Goal: Participate in discussion

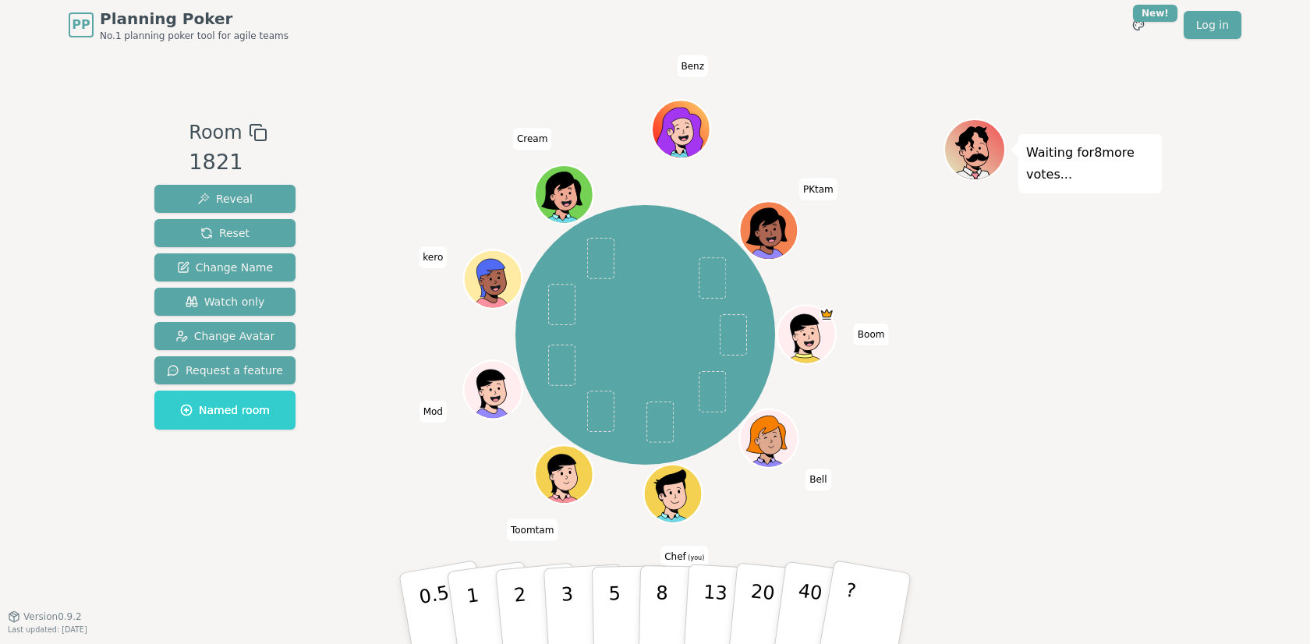
click at [1069, 302] on div "Waiting for 8 more votes..." at bounding box center [1052, 332] width 218 height 429
click at [584, 610] on button "3" at bounding box center [585, 609] width 85 height 122
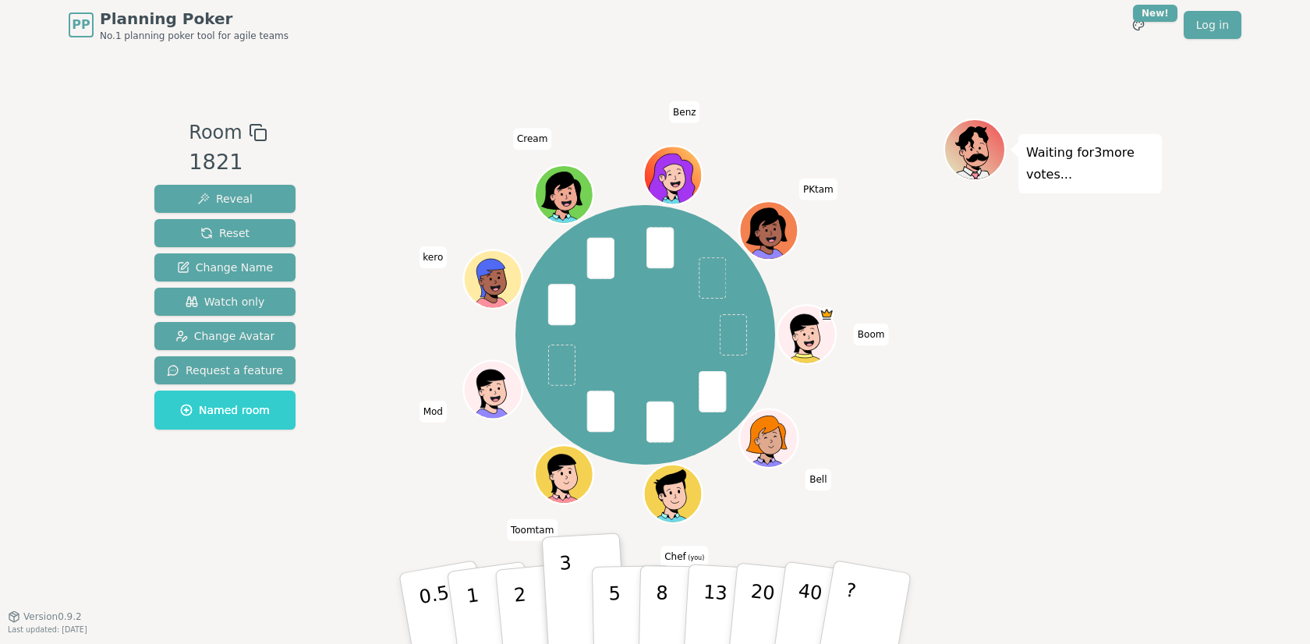
click at [1069, 386] on div "Waiting for 3 more votes..." at bounding box center [1052, 332] width 218 height 429
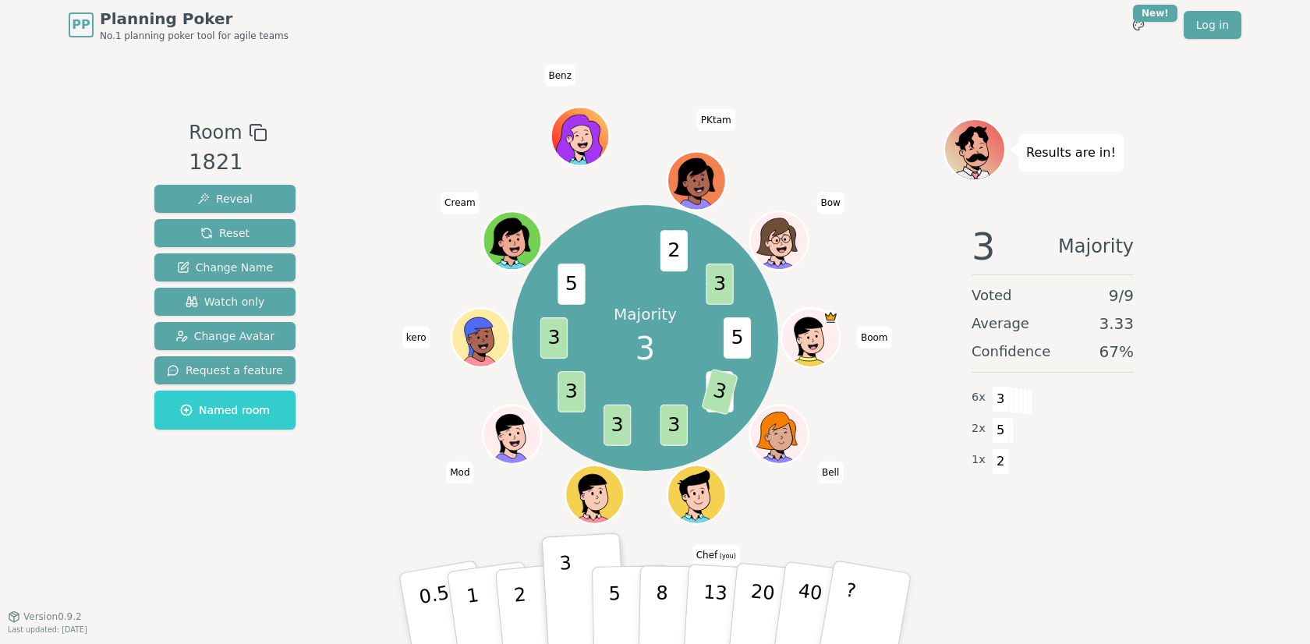
click at [1093, 43] on div "PP Planning Poker No.1 planning poker tool for agile teams Toggle theme New! Lo…" at bounding box center [655, 25] width 1172 height 50
click at [254, 231] on button "Reset" at bounding box center [224, 233] width 141 height 28
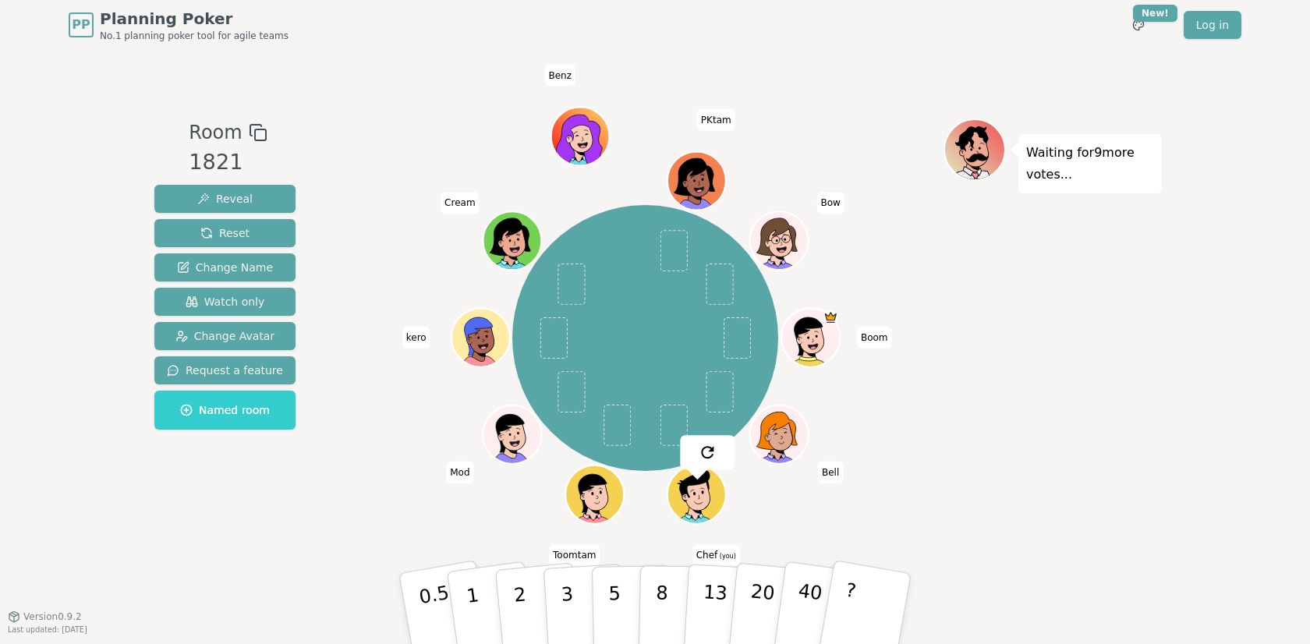
click at [433, 391] on div "Boom Bell Chef (you) Toomtam Mod kero Cream Benz PKtam Bow" at bounding box center [645, 338] width 596 height 383
click at [373, 447] on div "Boom Bell Chef (you) Toomtam Mod kero Cream Benz PKtam Bow" at bounding box center [645, 338] width 596 height 383
click at [567, 603] on p "3" at bounding box center [568, 609] width 17 height 85
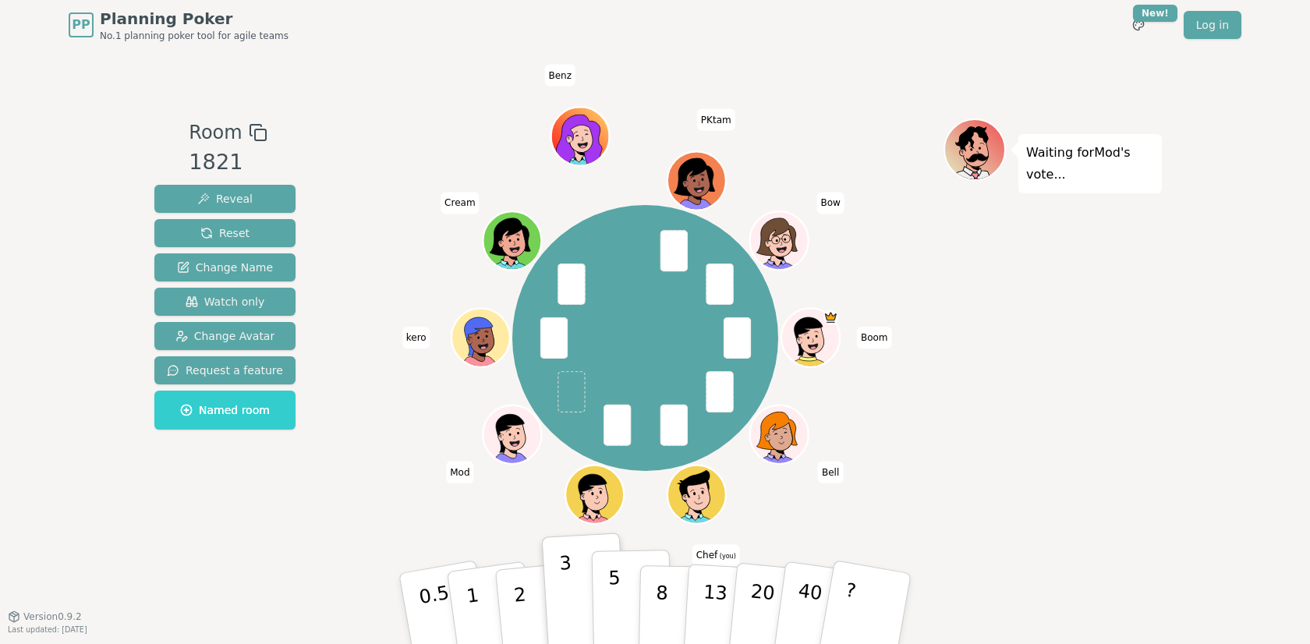
click at [638, 602] on button "5" at bounding box center [632, 609] width 80 height 118
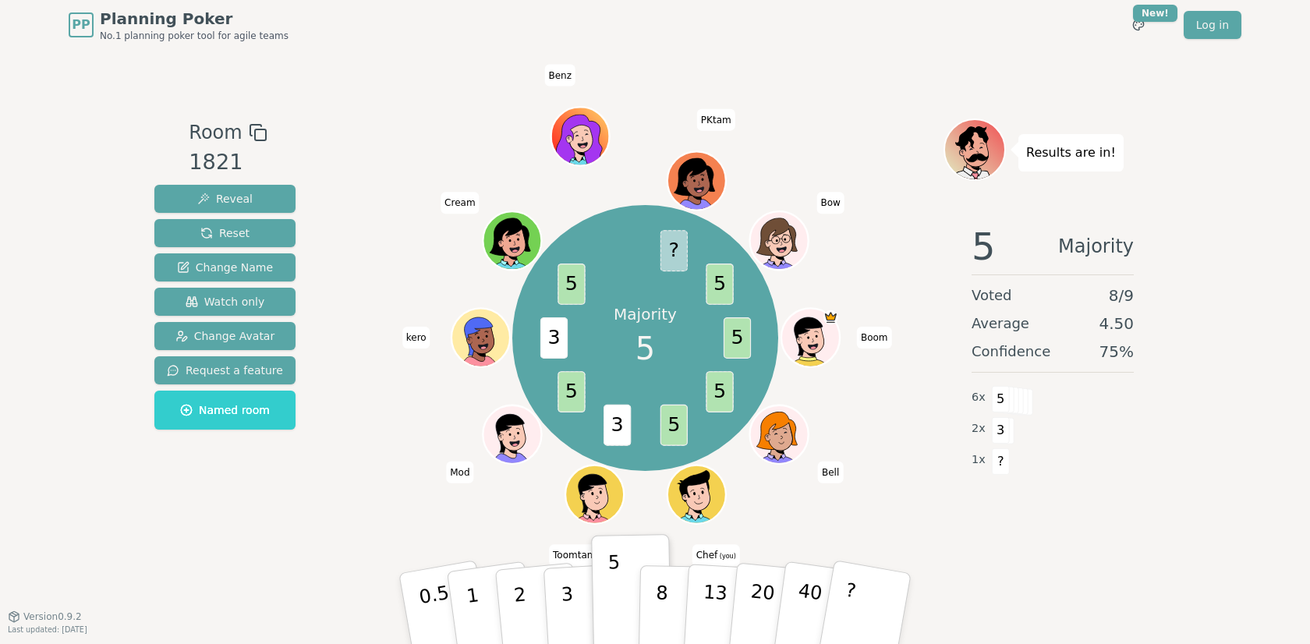
click at [1056, 553] on div "Room 1821 Reveal Reset Change Name Watch only Change Avatar Request a feature N…" at bounding box center [654, 333] width 1013 height 566
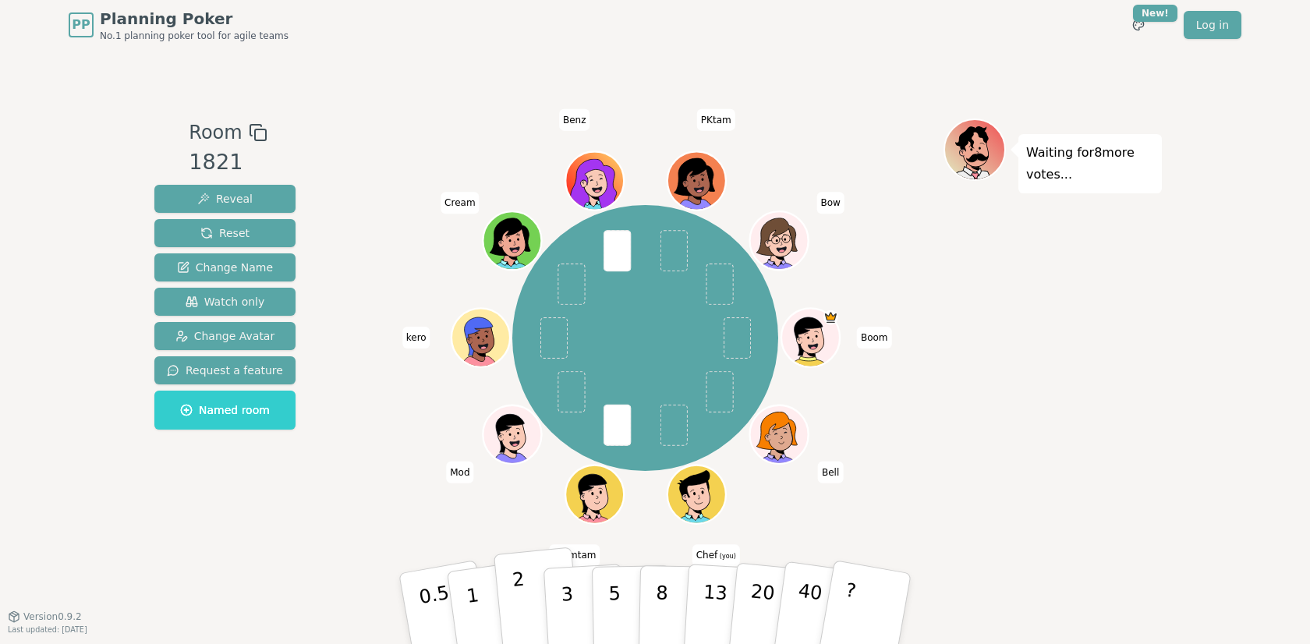
click at [535, 596] on button "2" at bounding box center [537, 609] width 89 height 124
click at [582, 607] on button "3" at bounding box center [585, 609] width 85 height 122
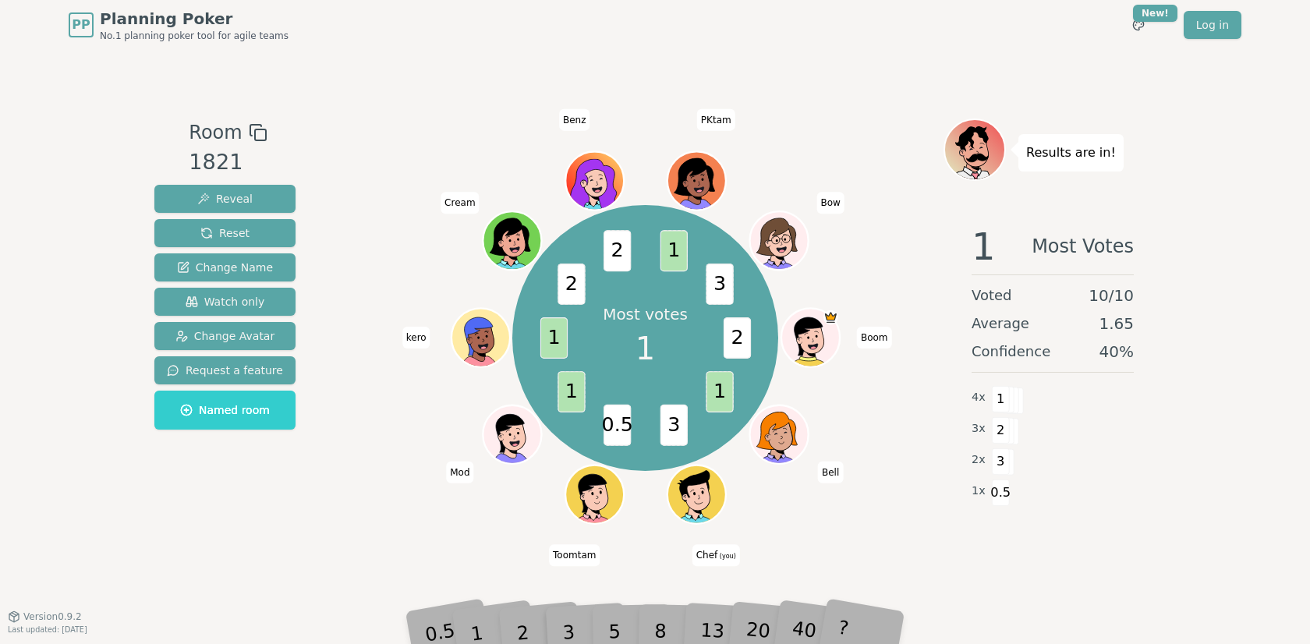
click at [1089, 472] on div "2 x 3" at bounding box center [1052, 459] width 162 height 31
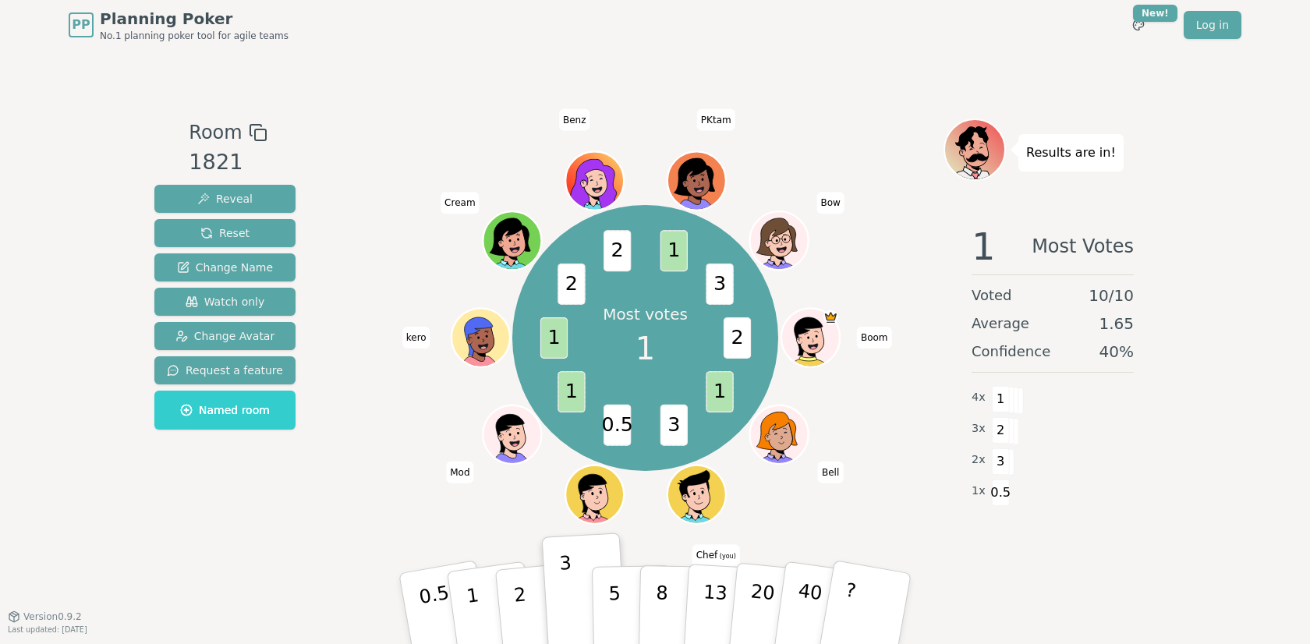
click at [1099, 534] on div "Results are in! 1 Most Votes Voted 10 / 10 Average 1.65 Confidence 40 % 4 x 1 3…" at bounding box center [1052, 332] width 218 height 429
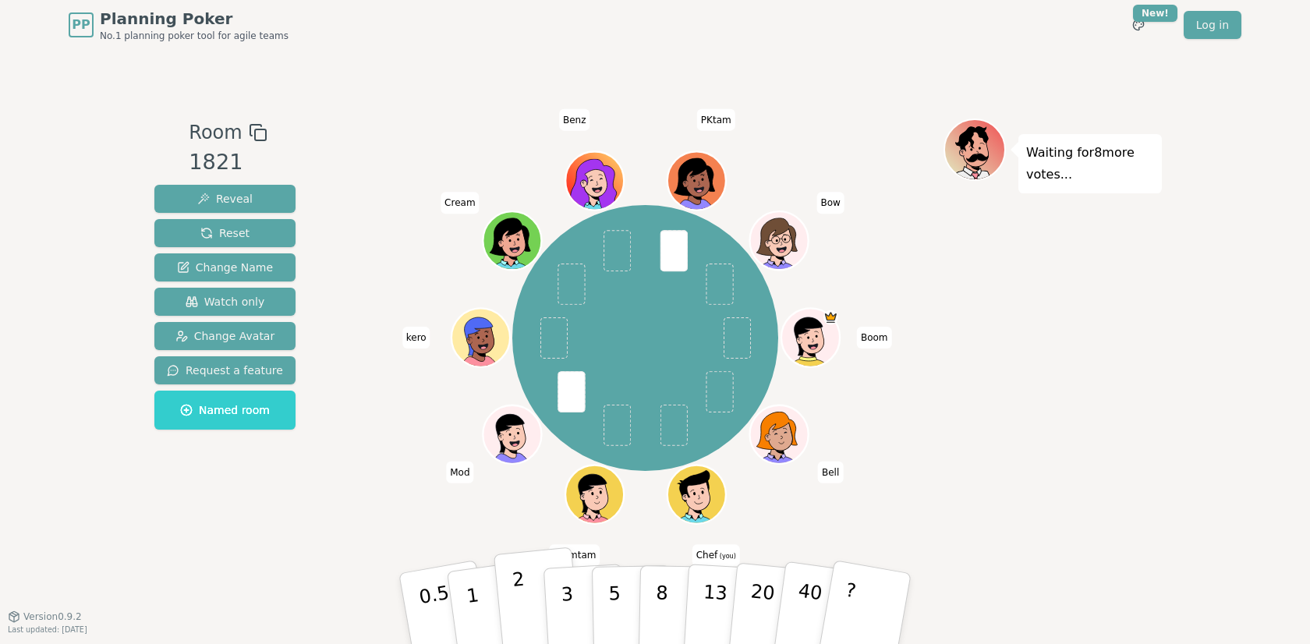
click at [535, 567] on button "2" at bounding box center [537, 609] width 89 height 124
